Goal: Find specific page/section: Find specific page/section

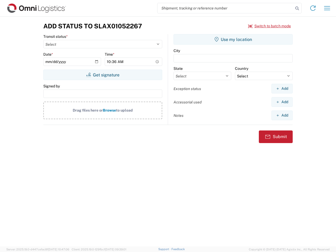
click at [225, 8] on input "search" at bounding box center [226, 8] width 136 height 10
click at [297, 8] on icon at bounding box center [296, 8] width 7 height 7
click at [313, 8] on icon at bounding box center [313, 8] width 8 height 8
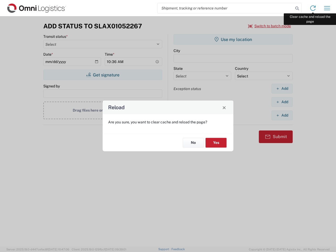
click at [327, 8] on div "Reload Are you sure, you want to clear cache and reload the page? No Yes" at bounding box center [168, 126] width 336 height 252
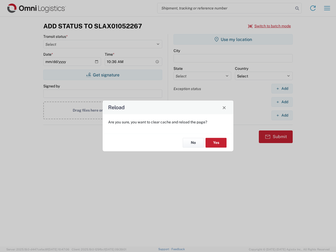
click at [270, 26] on div "Reload Are you sure, you want to clear cache and reload the page? No Yes" at bounding box center [168, 126] width 336 height 252
click at [103, 75] on div "Reload Are you sure, you want to clear cache and reload the page? No Yes" at bounding box center [168, 126] width 336 height 252
click at [233, 39] on div "Reload Are you sure, you want to clear cache and reload the page? No Yes" at bounding box center [168, 126] width 336 height 252
click at [282, 88] on div "Reload Are you sure, you want to clear cache and reload the page? No Yes" at bounding box center [168, 126] width 336 height 252
click at [282, 102] on div "Reload Are you sure, you want to clear cache and reload the page? No Yes" at bounding box center [168, 126] width 336 height 252
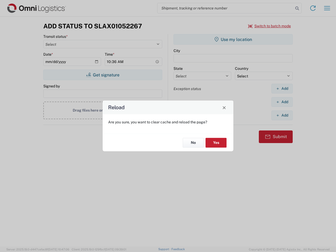
click at [282, 115] on div "Reload Are you sure, you want to clear cache and reload the page? No Yes" at bounding box center [168, 126] width 336 height 252
